Goal: Task Accomplishment & Management: Manage account settings

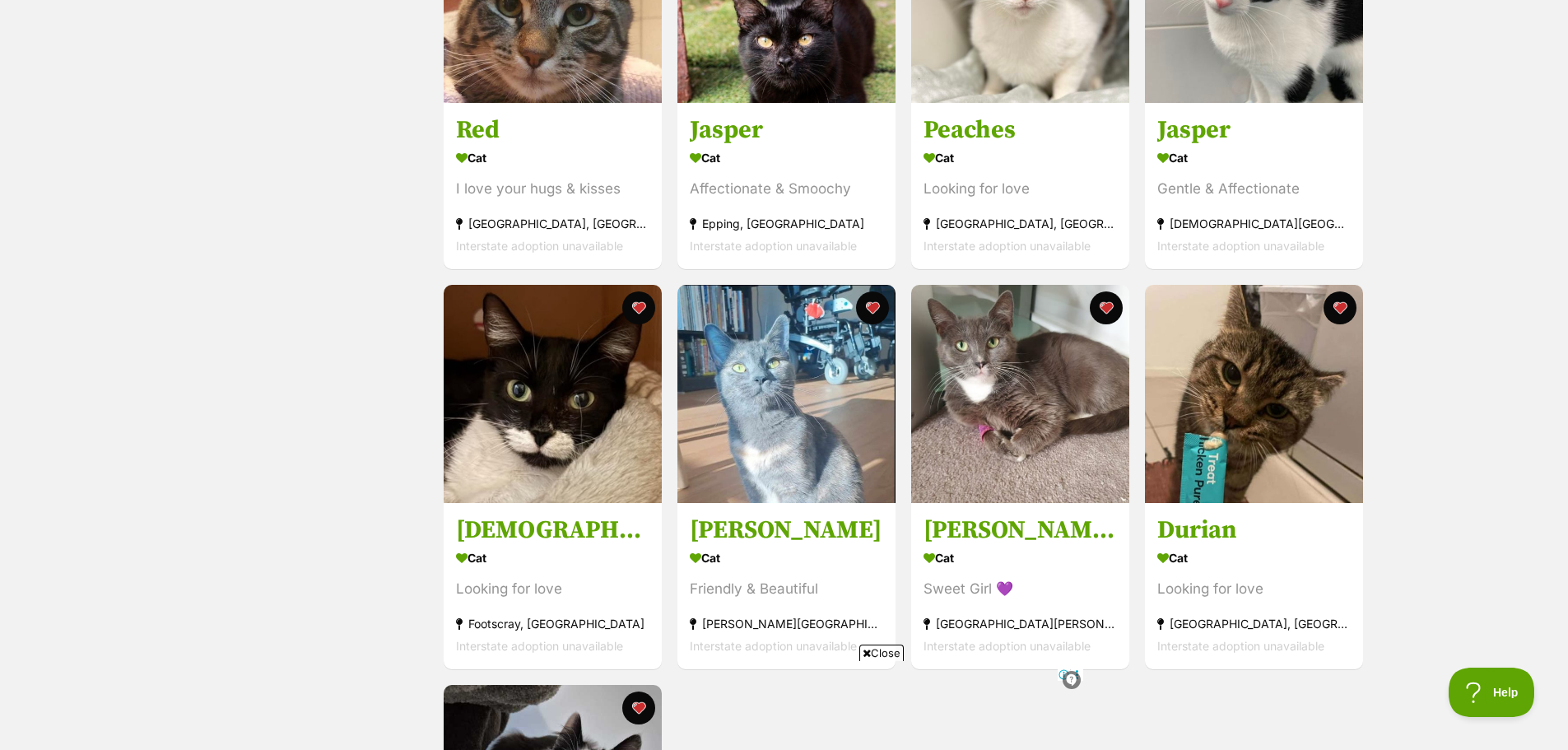
scroll to position [905, 0]
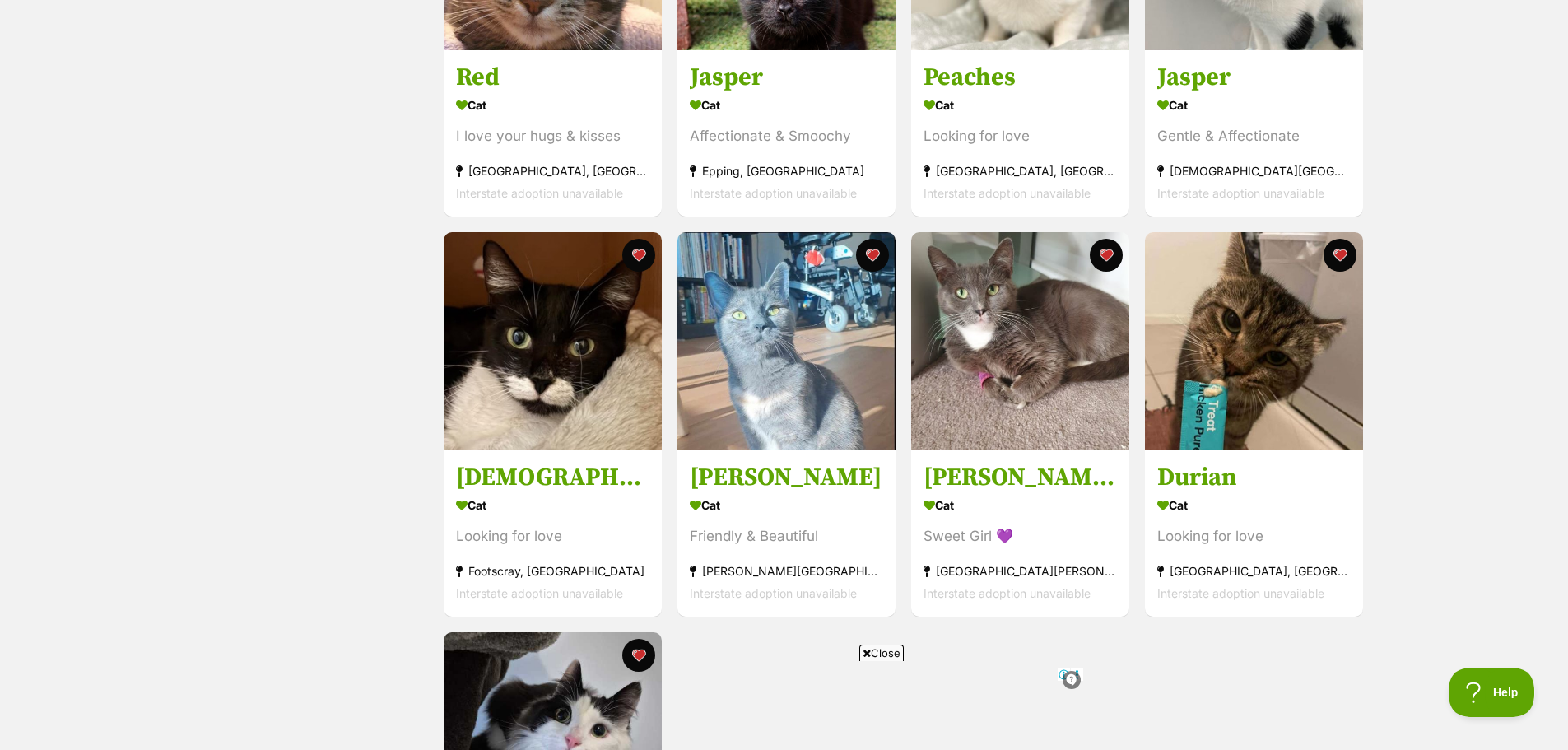
click at [896, 650] on span "Close" at bounding box center [882, 653] width 45 height 17
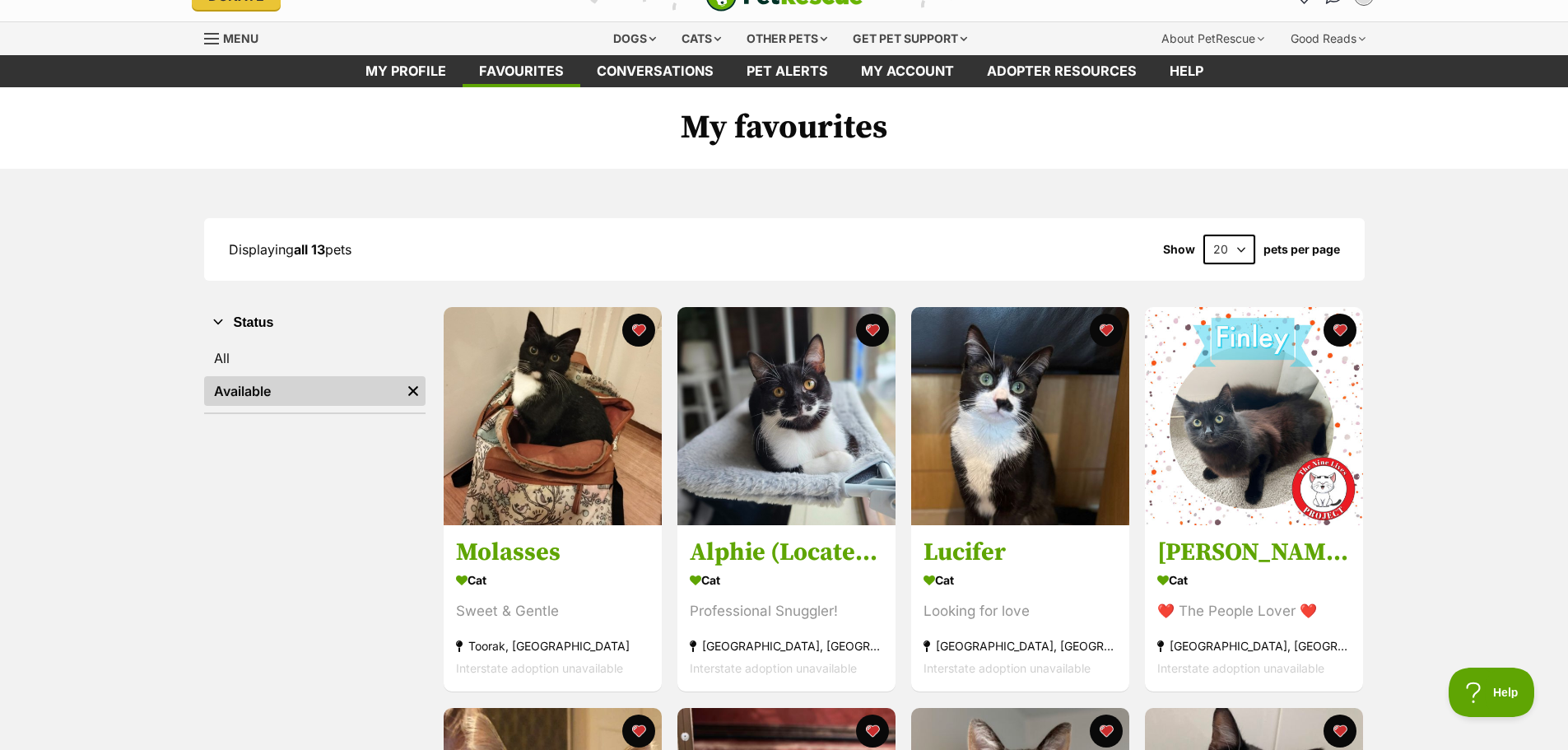
scroll to position [0, 0]
